Goal: Information Seeking & Learning: Learn about a topic

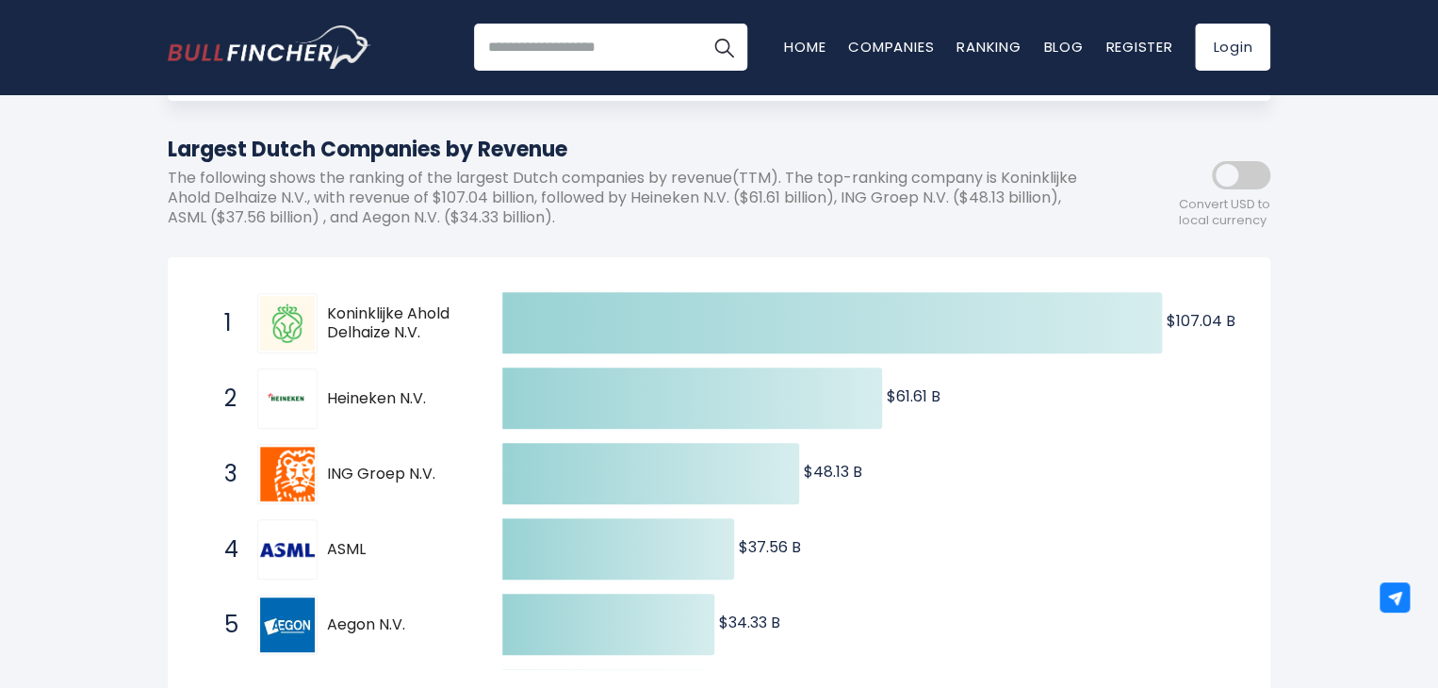
scroll to position [94, 0]
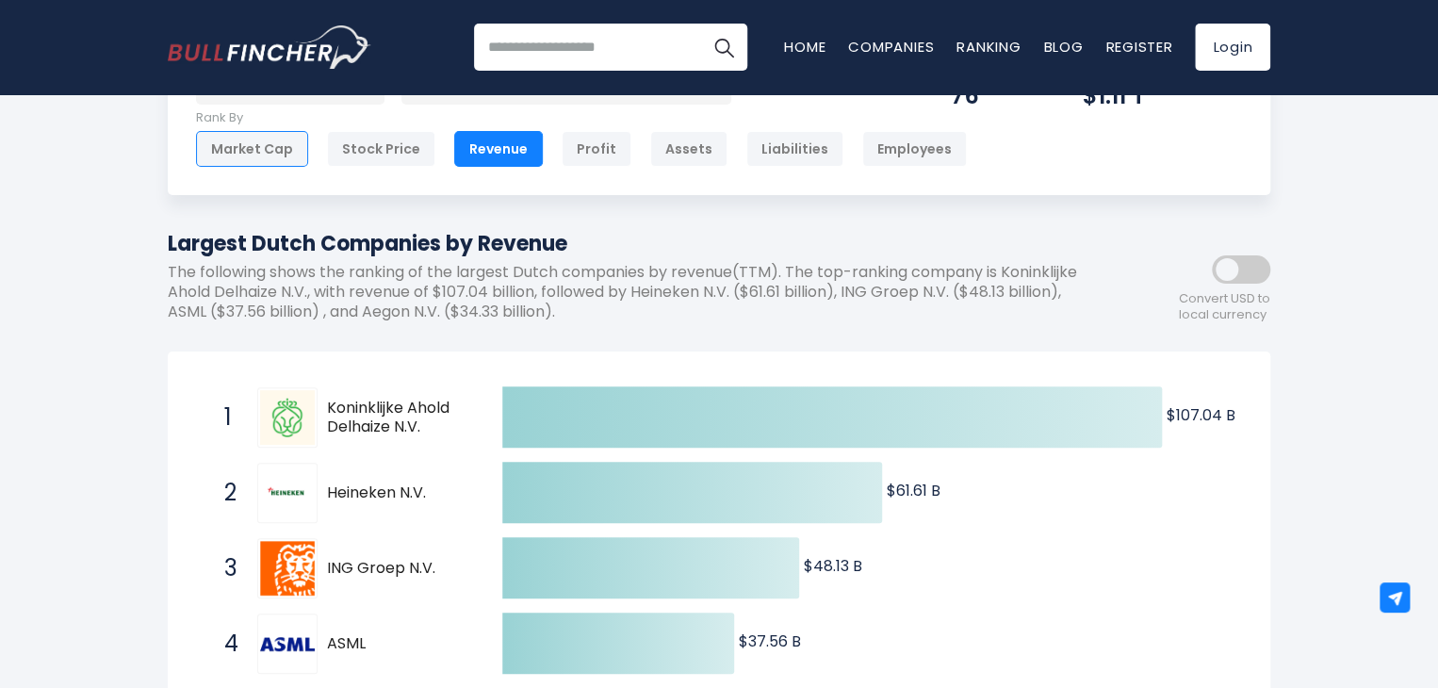
click at [230, 153] on div "Market Cap" at bounding box center [252, 149] width 112 height 36
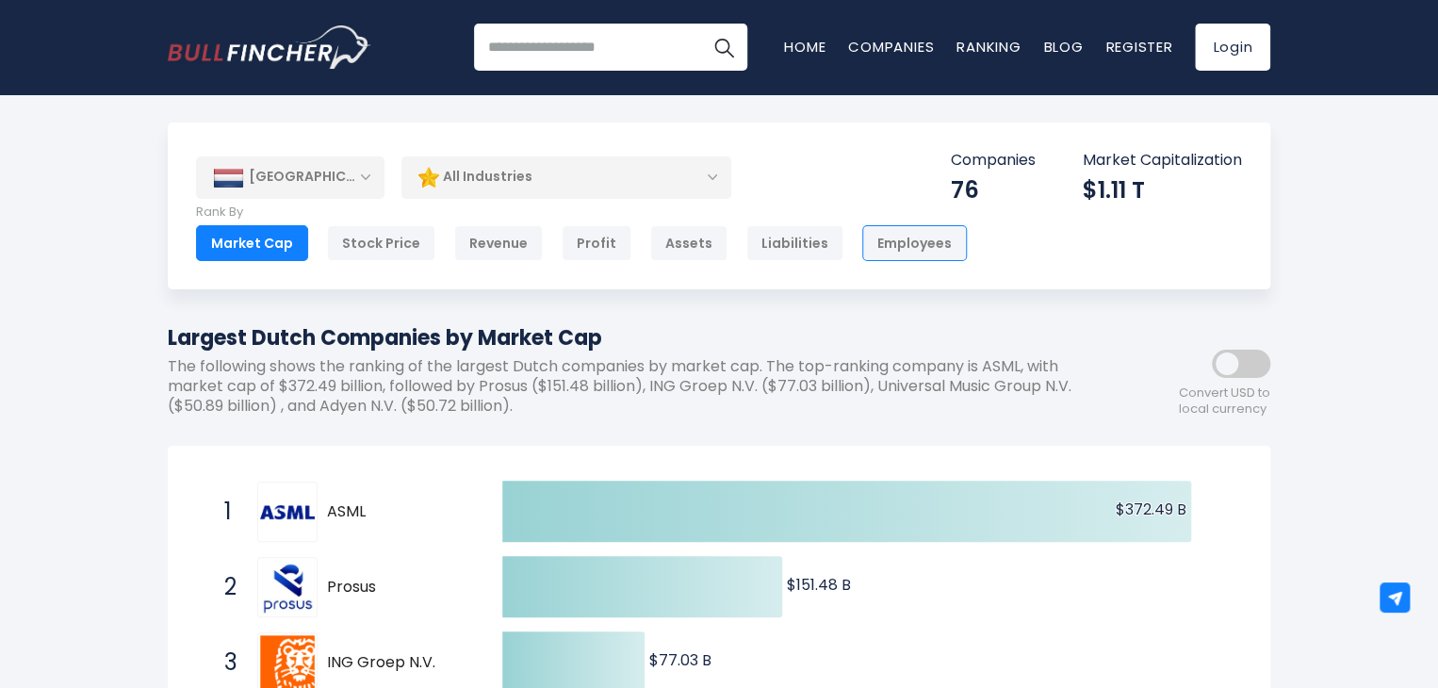
click at [862, 251] on div "Employees" at bounding box center [914, 243] width 105 height 36
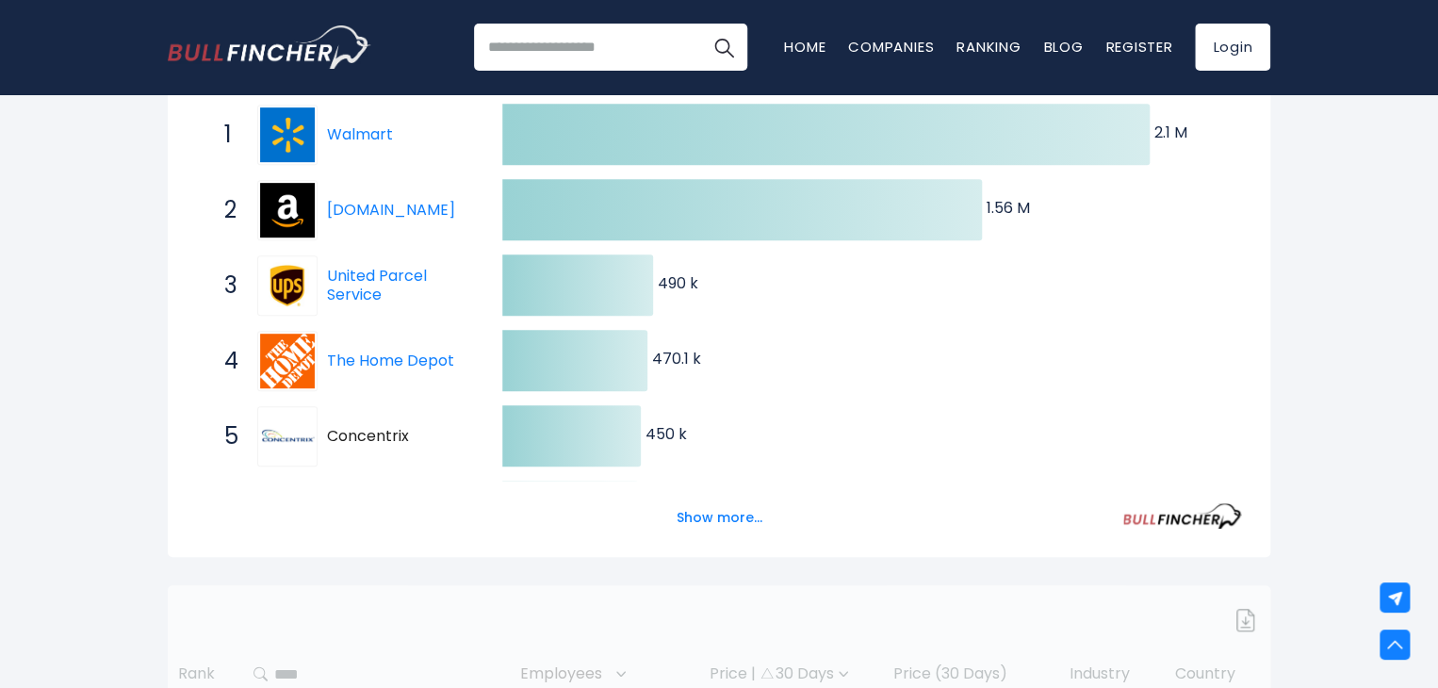
scroll to position [411, 0]
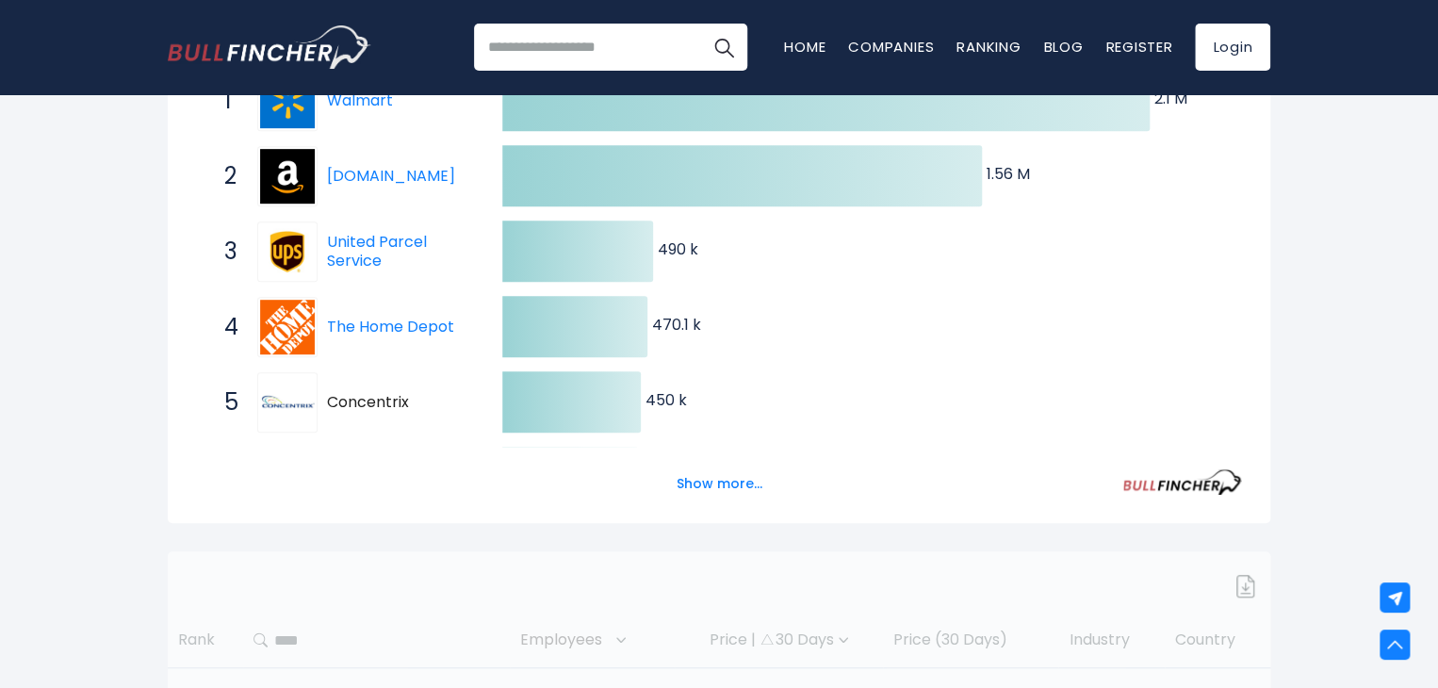
click at [708, 318] on icon "Created with Highcharts 12.1.2 2.1 M ​ 2.1 M 1.56 M ​ 1.56 M 490 k ​ 490 k 470.…" at bounding box center [719, 440] width 1046 height 754
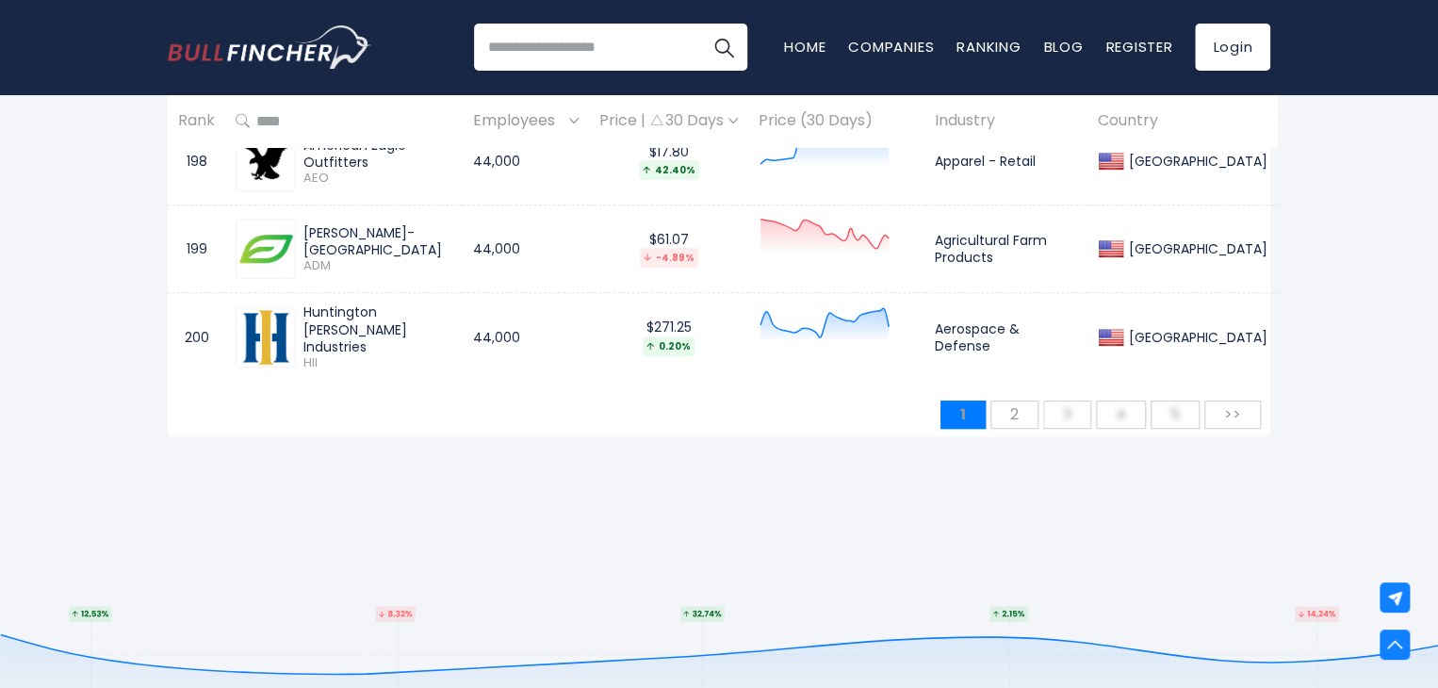
scroll to position [18092, 0]
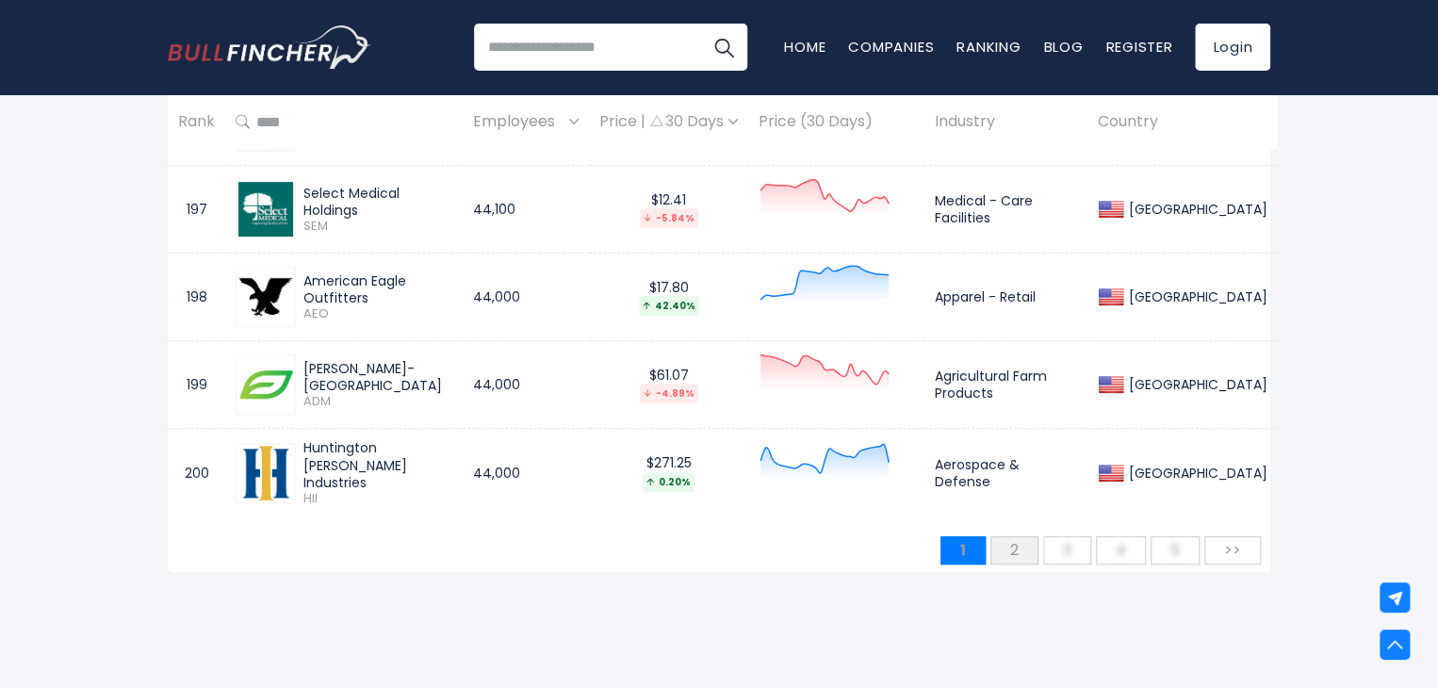
click at [1010, 534] on span "2" at bounding box center [1014, 549] width 27 height 31
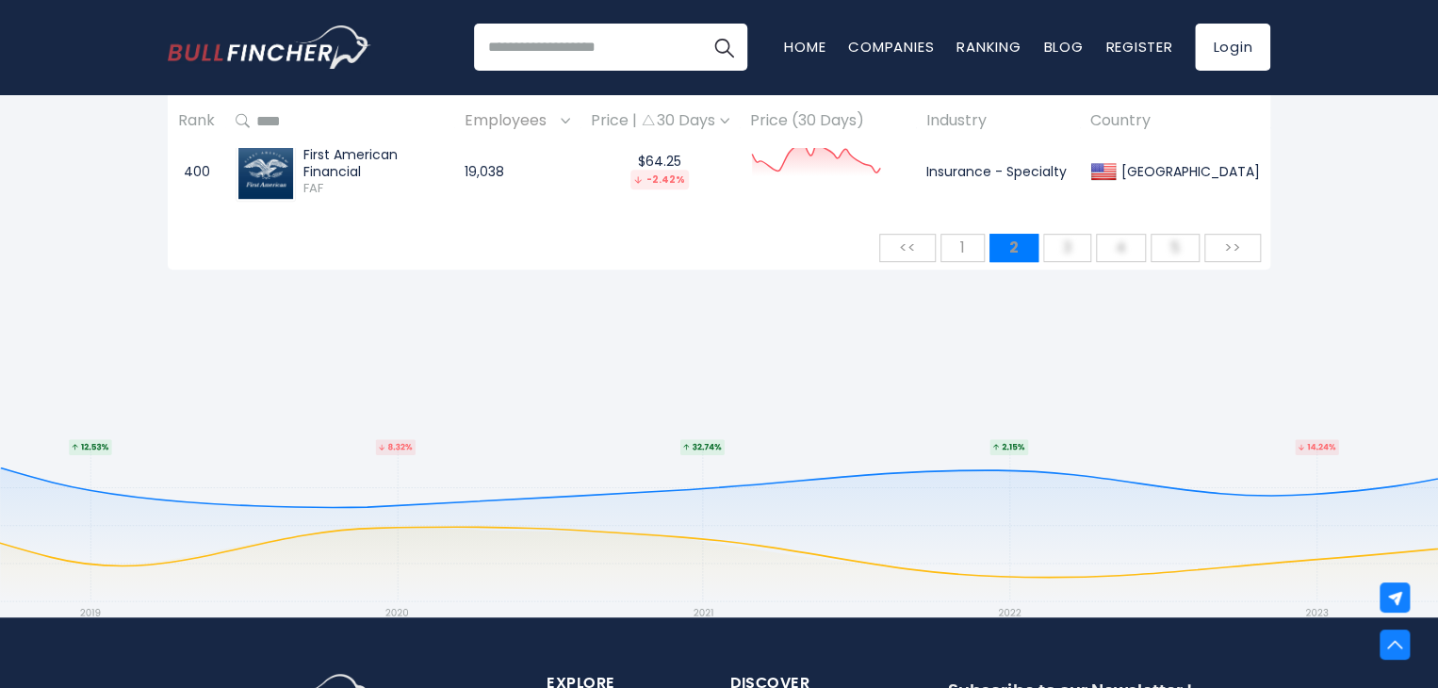
scroll to position [18206, 0]
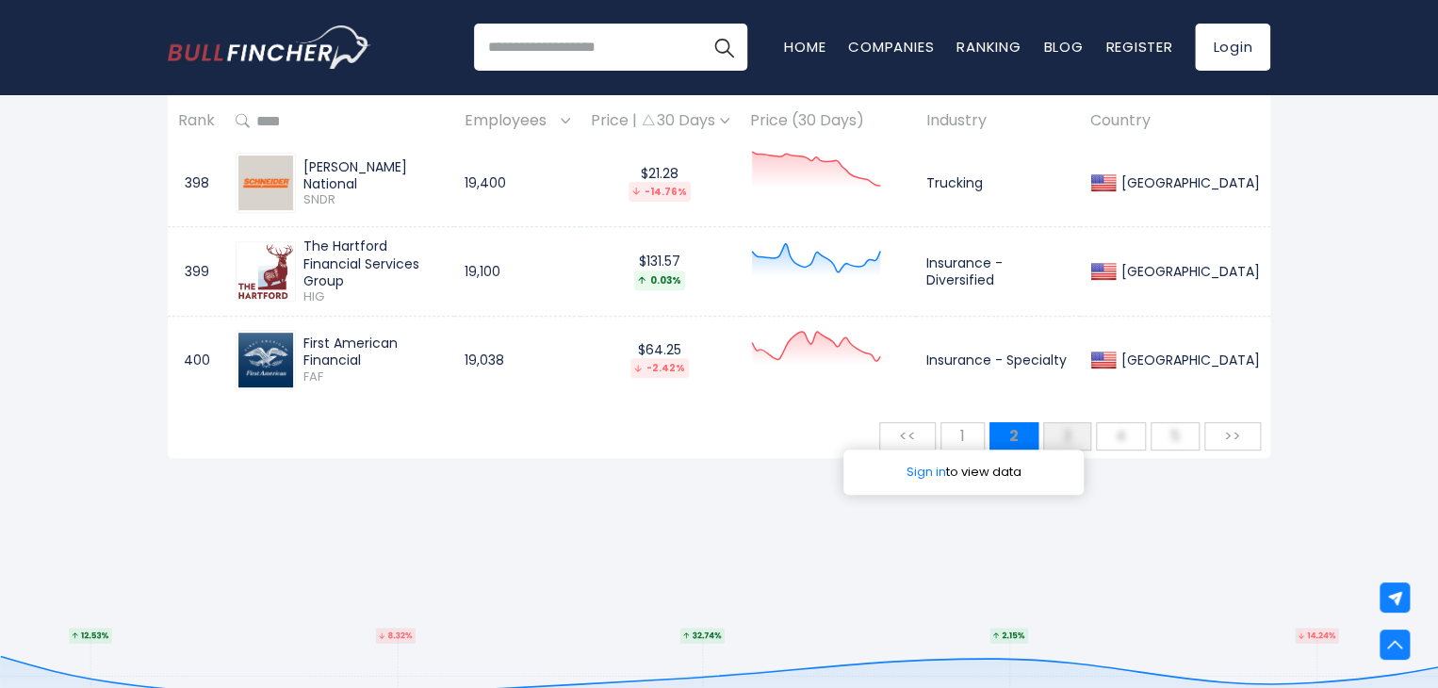
click at [1078, 420] on span "3" at bounding box center [1066, 435] width 27 height 31
click at [1068, 420] on span "3" at bounding box center [1066, 435] width 27 height 31
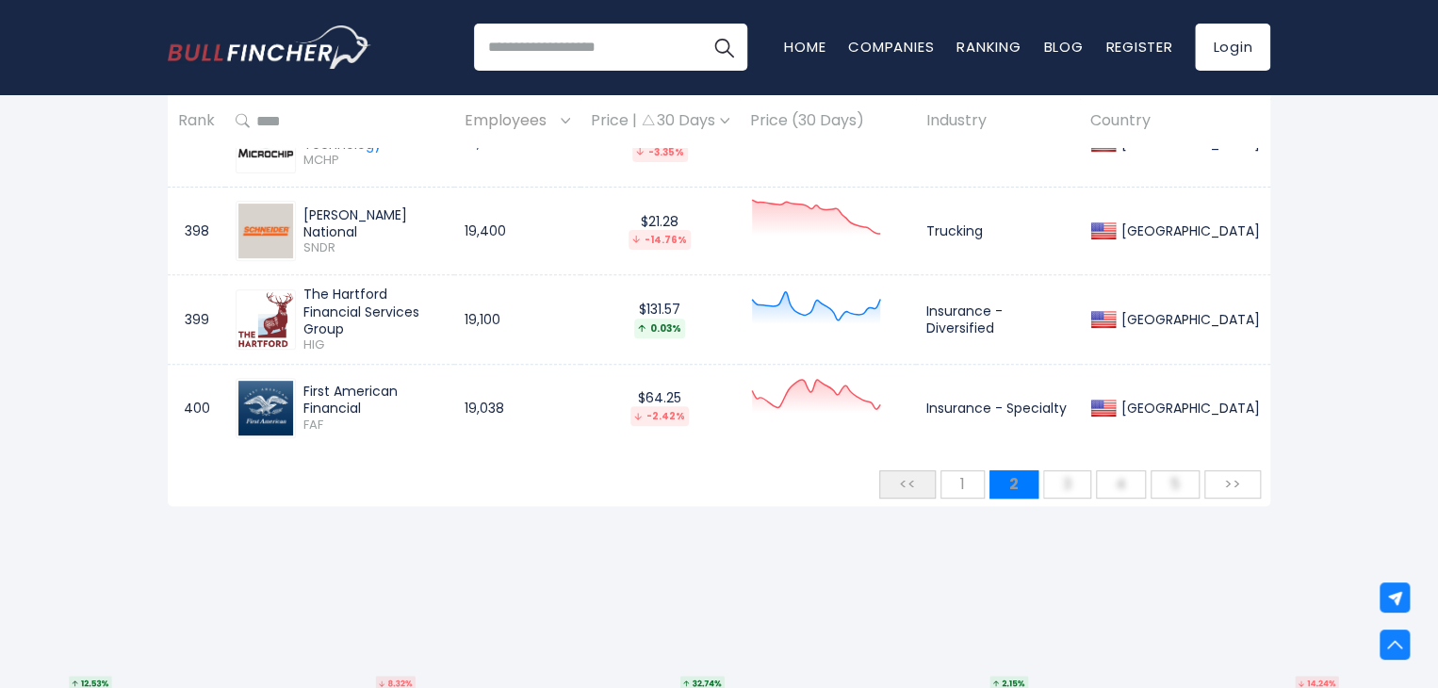
scroll to position [18111, 0]
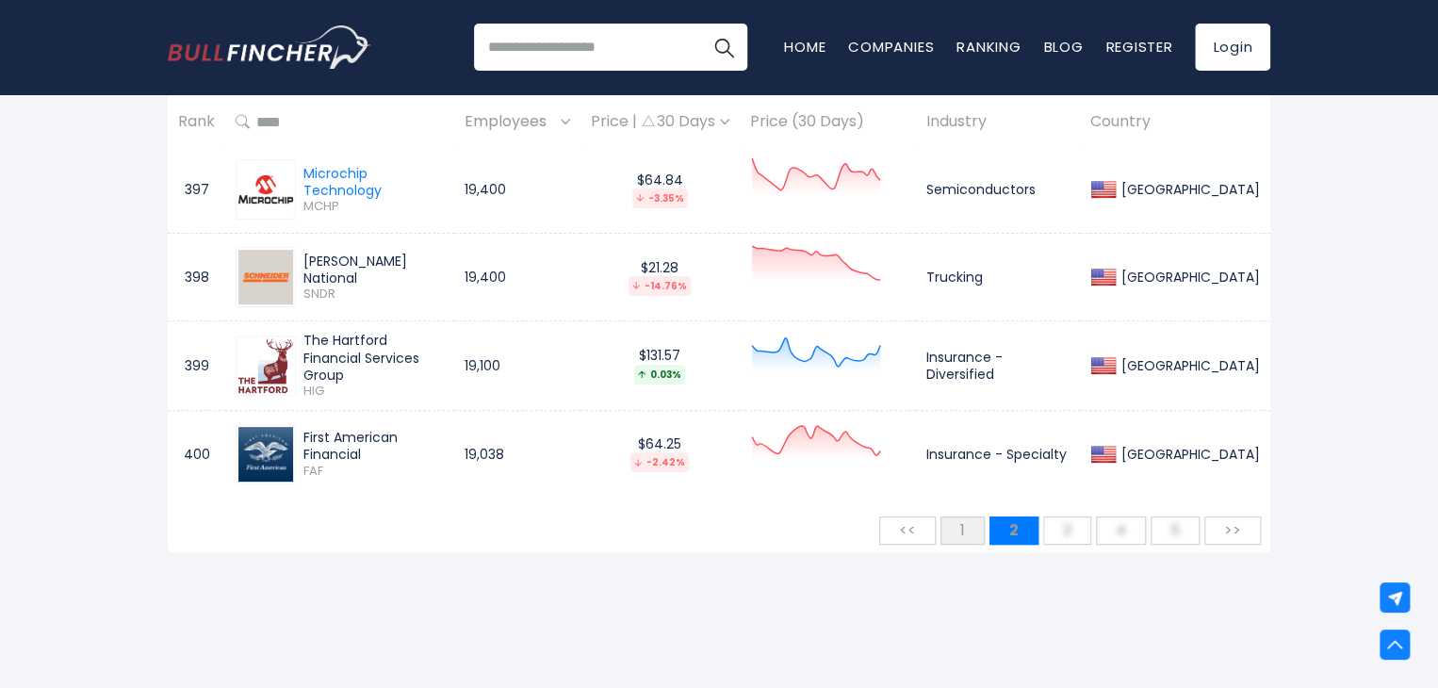
click at [974, 514] on span "1" at bounding box center [963, 529] width 24 height 31
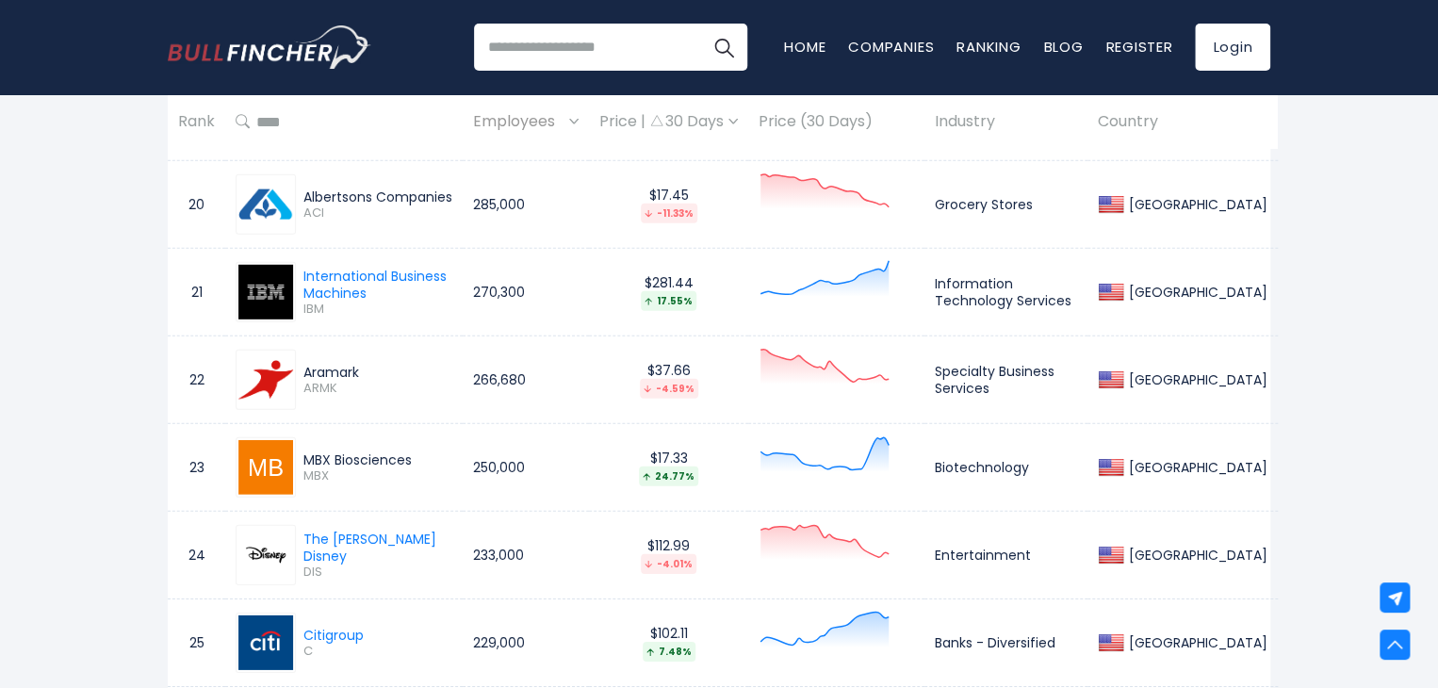
scroll to position [962, 0]
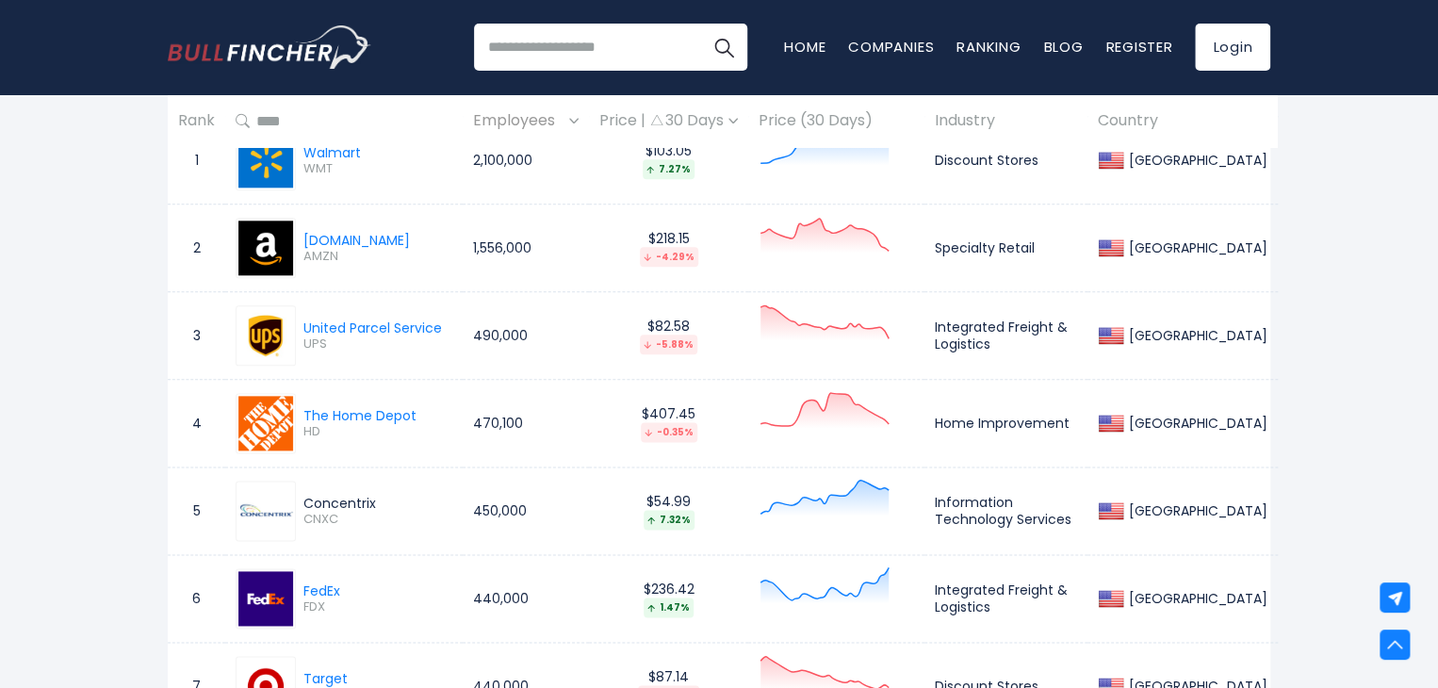
click at [529, 250] on td "1,556,000" at bounding box center [526, 248] width 126 height 88
click at [687, 254] on div "-4.29%" at bounding box center [669, 257] width 58 height 20
click at [796, 253] on div at bounding box center [836, 248] width 155 height 66
click at [1018, 253] on td "Specialty Retail" at bounding box center [1005, 248] width 163 height 88
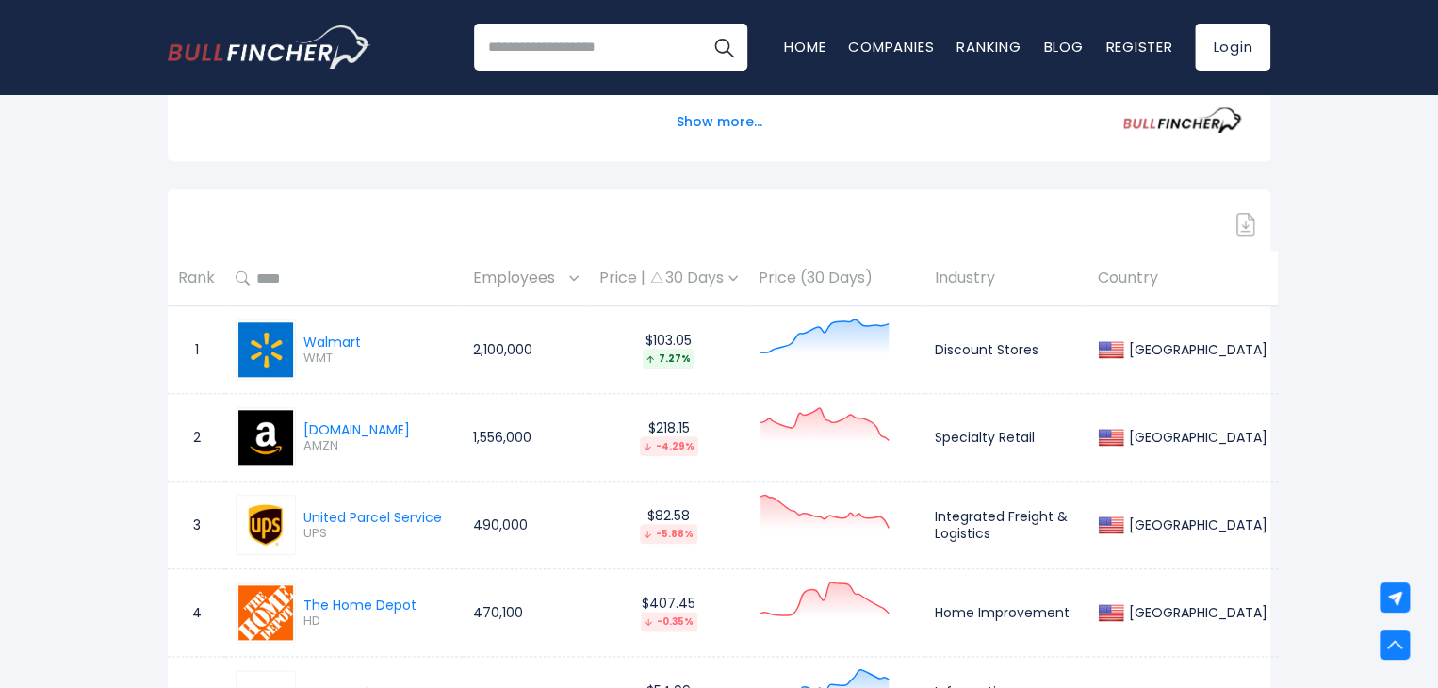
scroll to position [774, 0]
click at [539, 605] on td "470,100" at bounding box center [526, 612] width 126 height 88
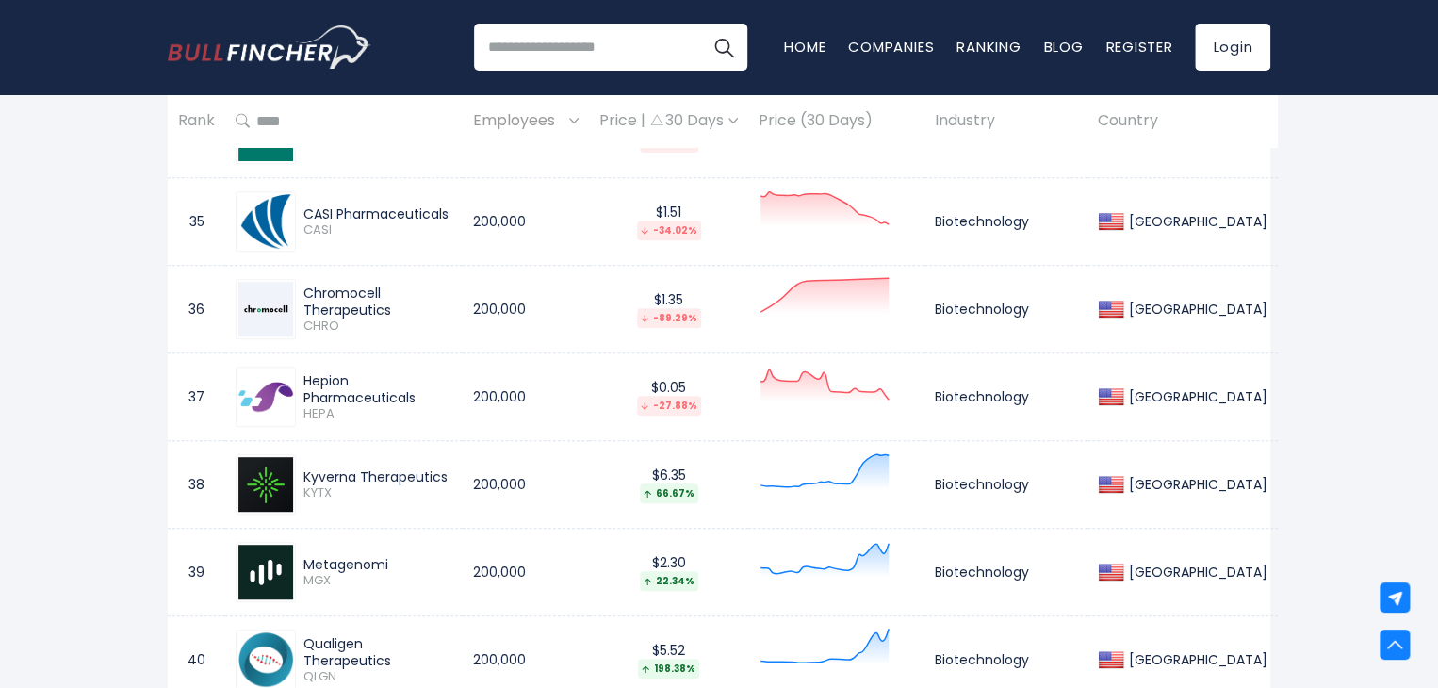
scroll to position [3883, 0]
